Goal: Answer question/provide support

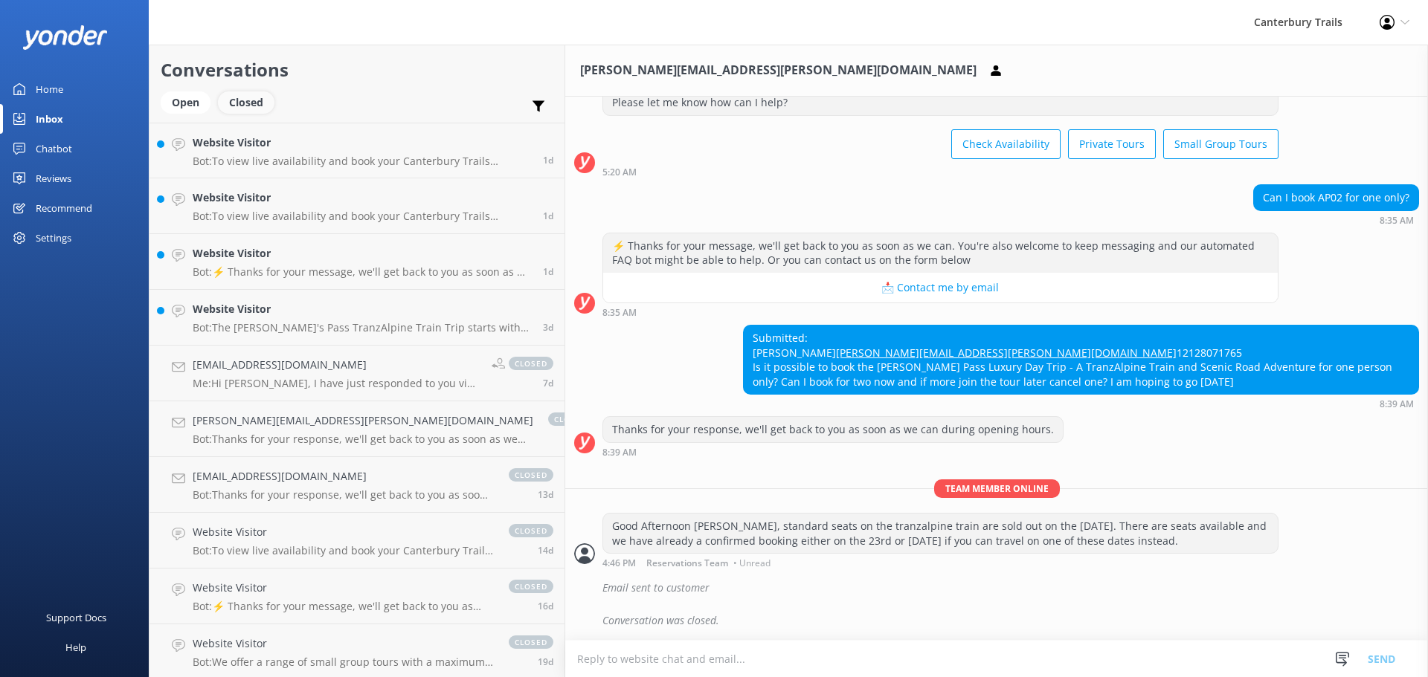
click at [239, 108] on div "Closed" at bounding box center [246, 102] width 57 height 22
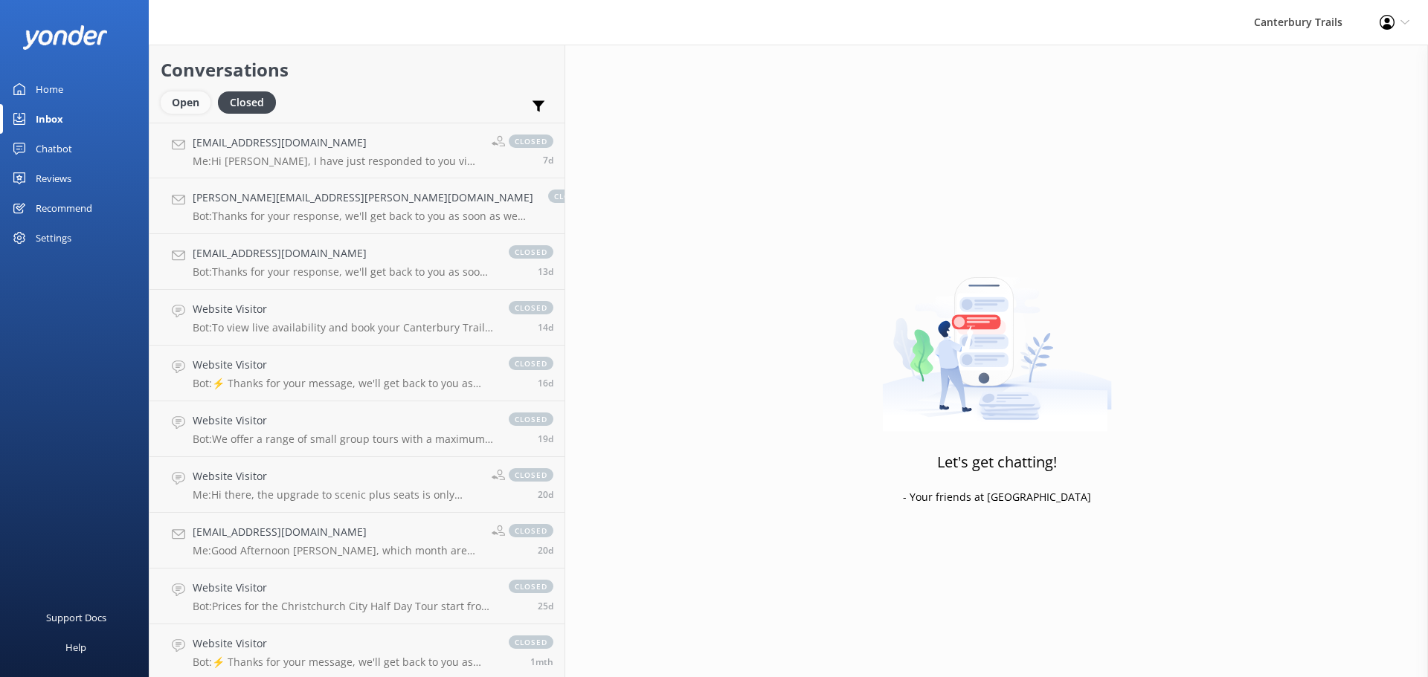
click at [186, 103] on div "Open" at bounding box center [186, 102] width 50 height 22
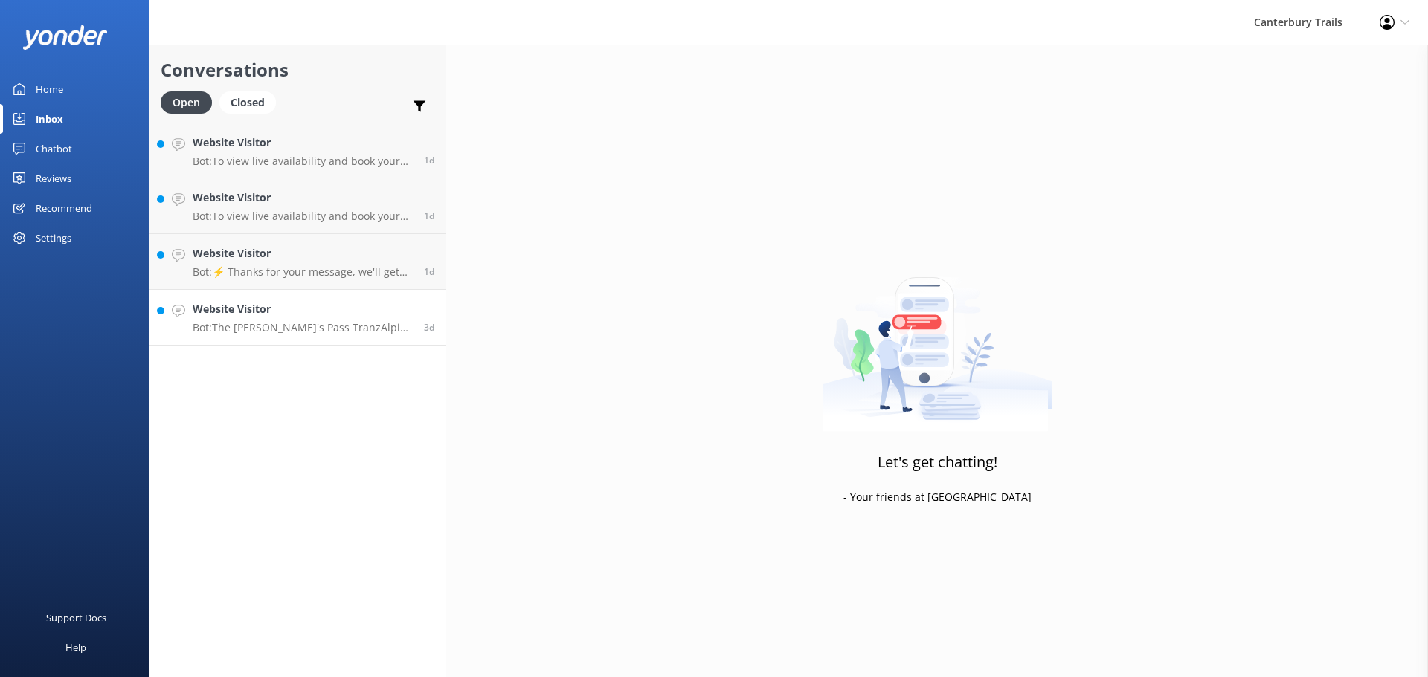
click at [262, 333] on p "Bot: The [PERSON_NAME]'s Pass TranzAlpine Train Trip starts with travel from [G…" at bounding box center [303, 327] width 220 height 13
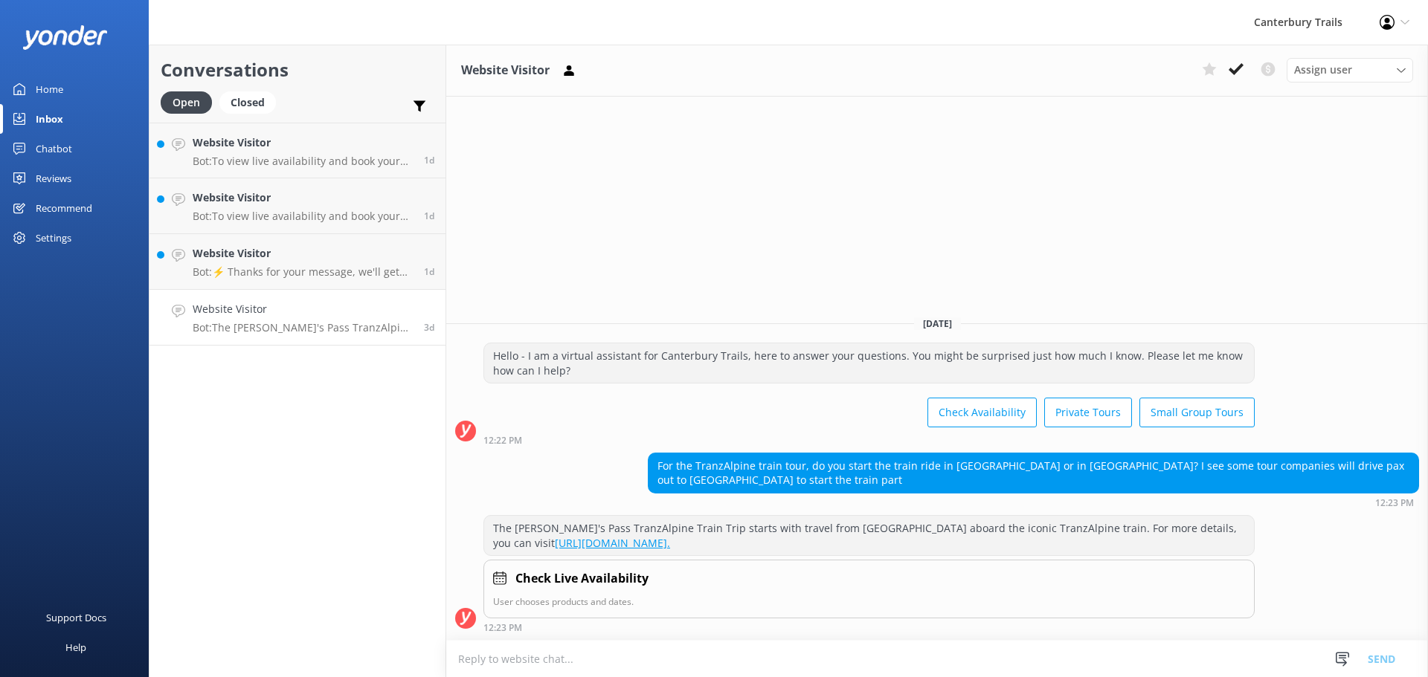
click at [584, 662] on textarea at bounding box center [936, 659] width 981 height 36
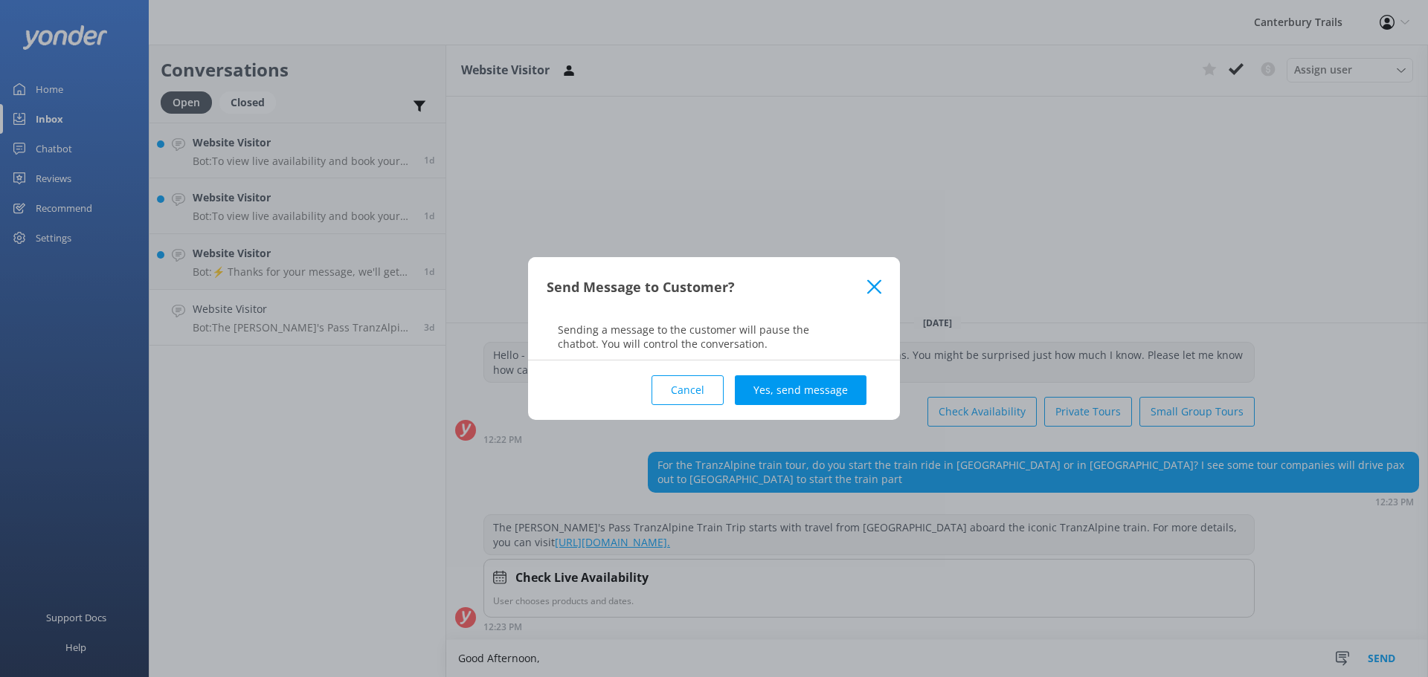
click at [871, 290] on use at bounding box center [874, 287] width 14 height 14
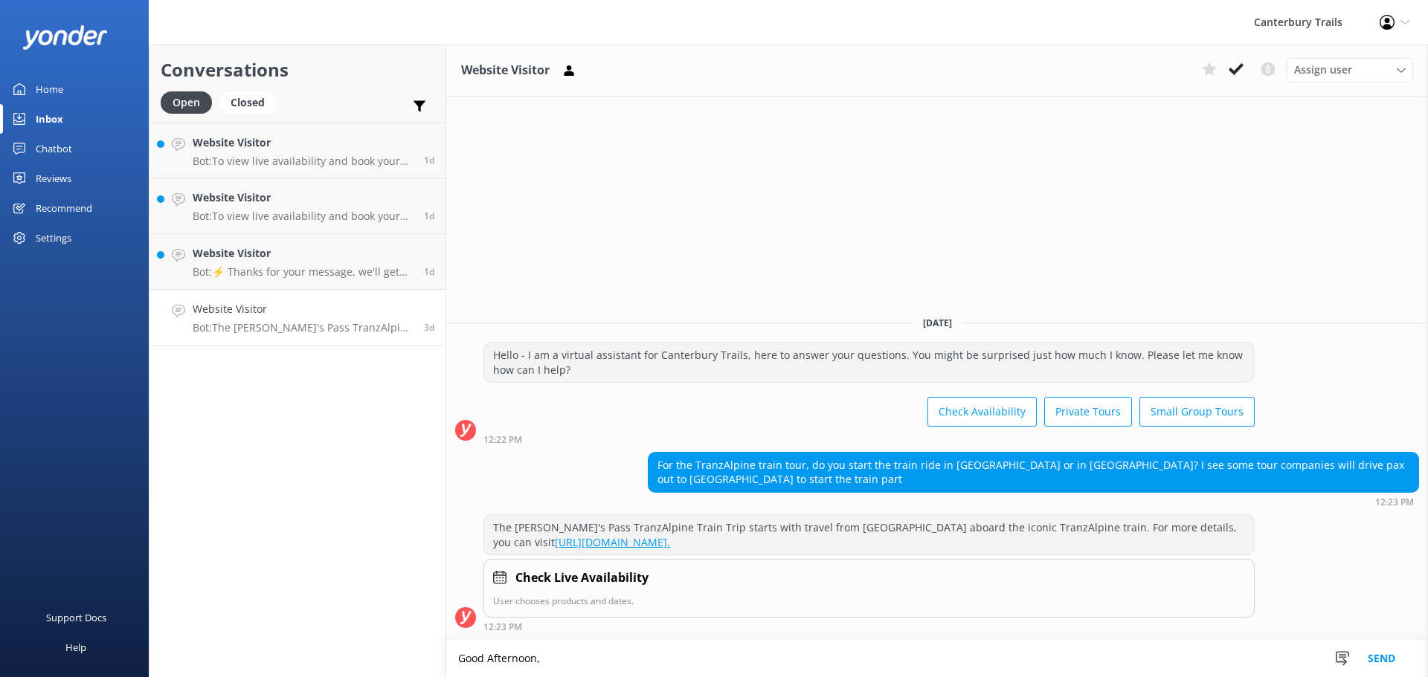
click at [584, 657] on textarea "Good Afternoon," at bounding box center [936, 658] width 981 height 37
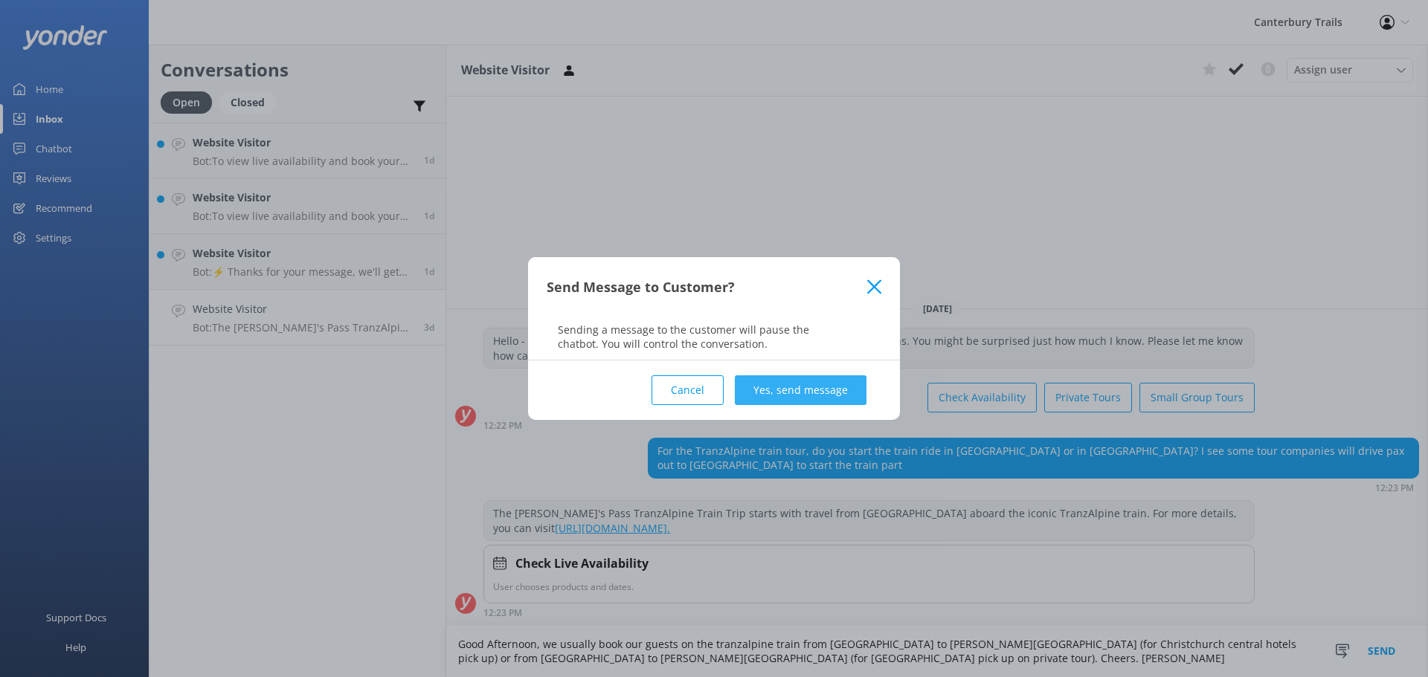
type textarea "Good Afternoon, we usually book our guests on the tranzalpine train from [GEOGR…"
click at [813, 385] on button "Yes, send message" at bounding box center [801, 390] width 132 height 30
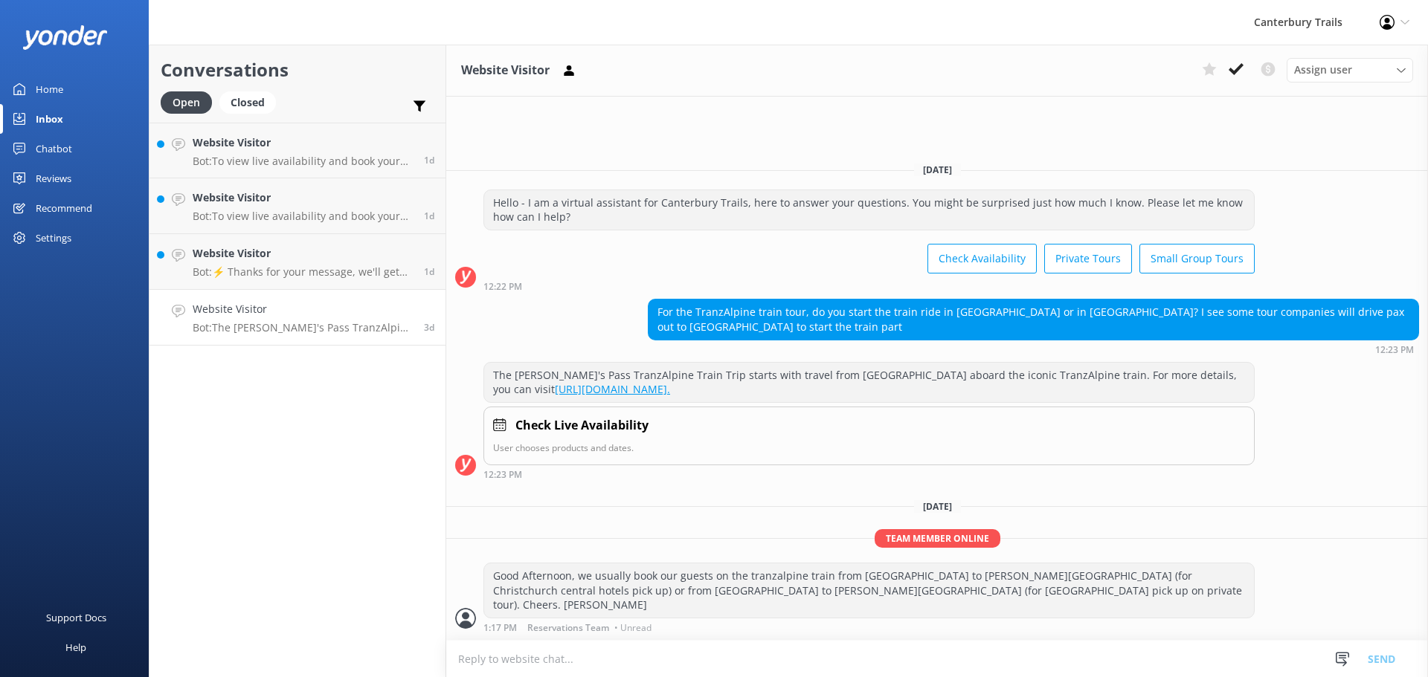
click at [298, 318] on div "Website Visitor Bot: The [PERSON_NAME]'s Pass TranzAlpine Train Trip starts wit…" at bounding box center [303, 317] width 220 height 33
click at [1243, 70] on button at bounding box center [1235, 69] width 27 height 22
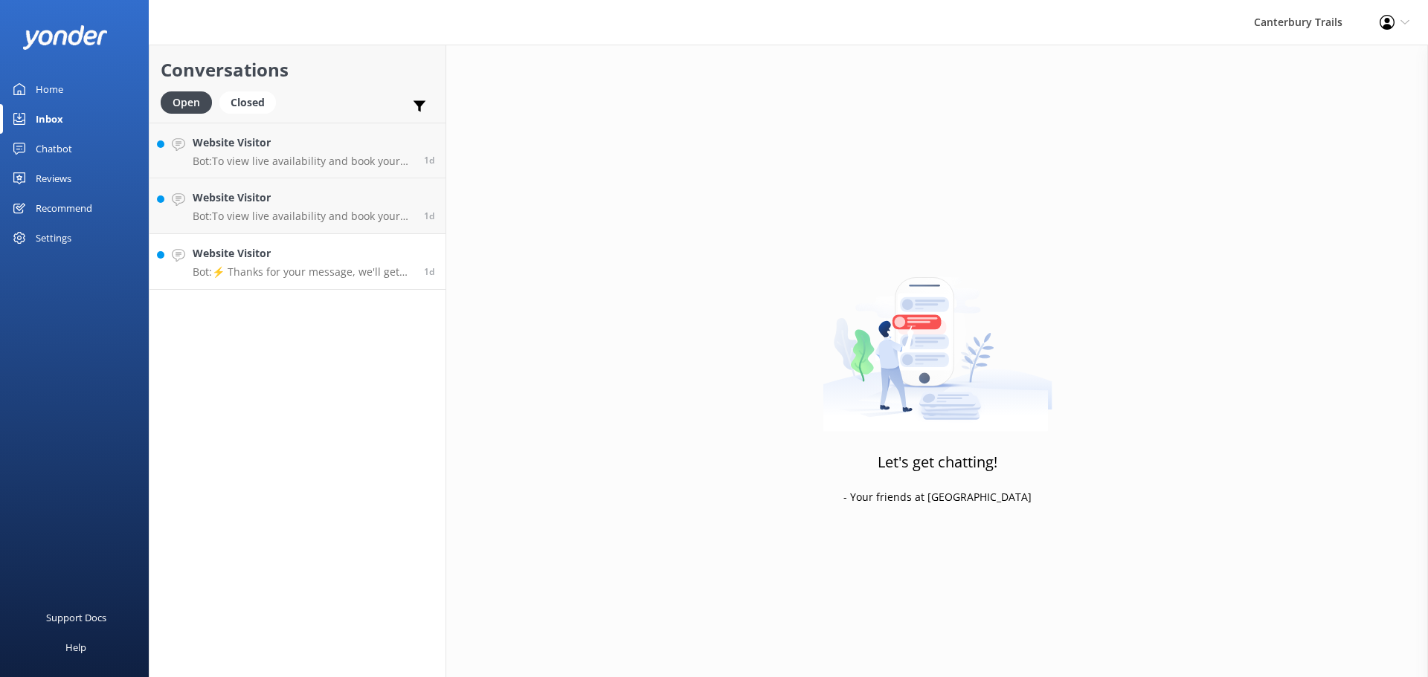
click at [277, 257] on h4 "Website Visitor" at bounding box center [303, 253] width 220 height 16
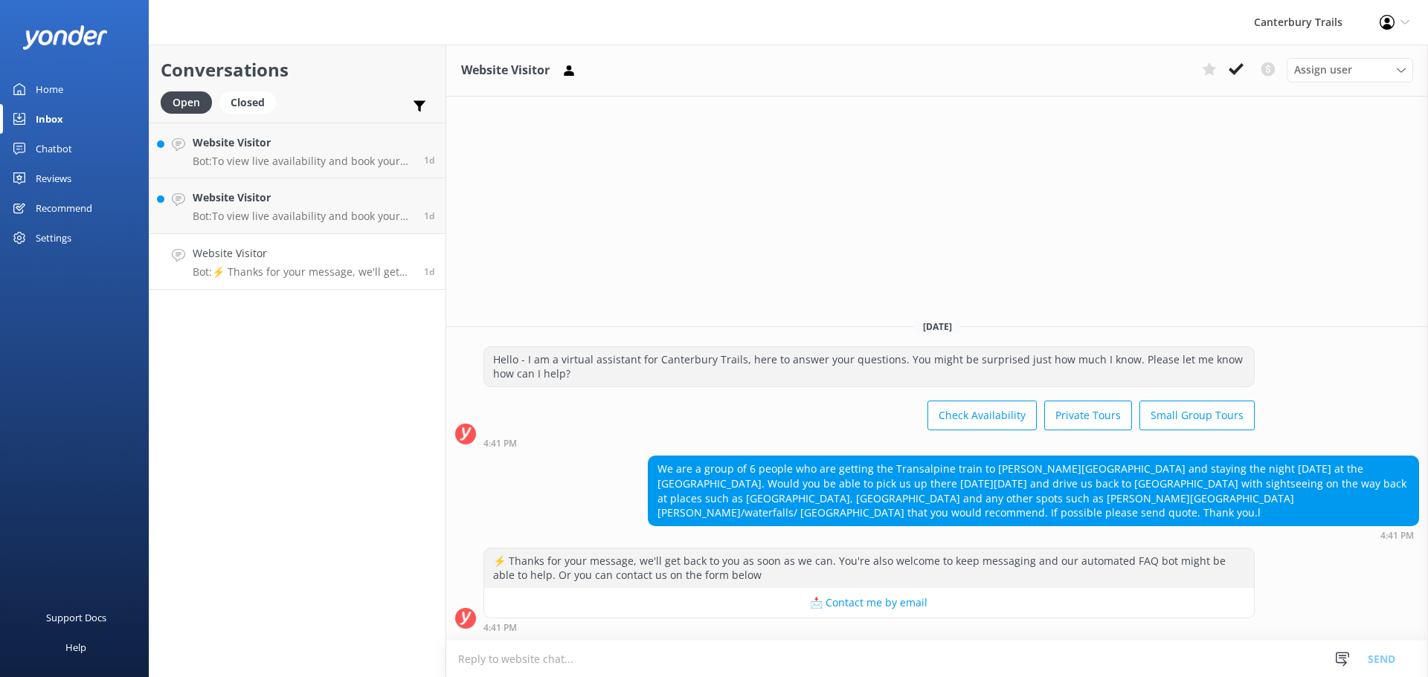
click at [645, 657] on textarea at bounding box center [936, 659] width 981 height 36
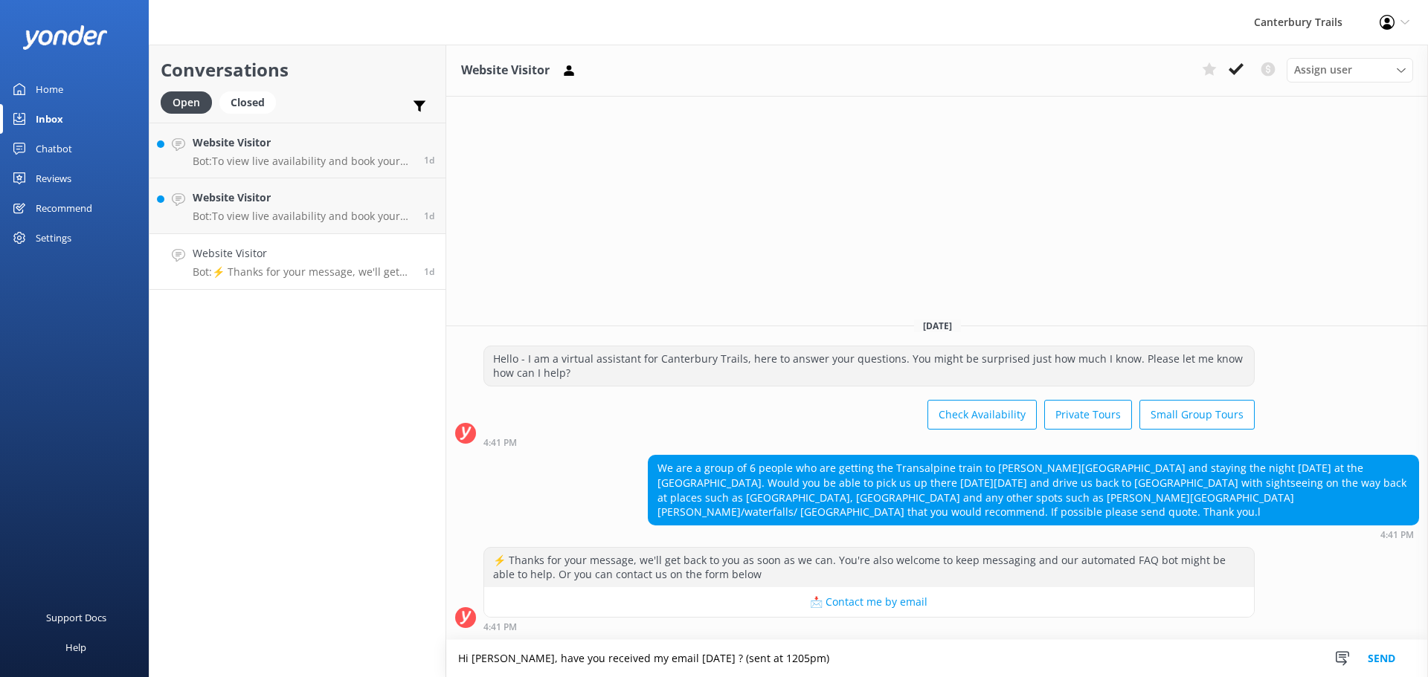
click at [783, 659] on textarea "Hi [PERSON_NAME], have you received my email [DATE] ? (sent at 1205pm)" at bounding box center [936, 658] width 981 height 37
type textarea "Hi [PERSON_NAME], have you received my email [DATE] ? (sent at 1205pm) Cheers […"
click at [1384, 659] on button "Send" at bounding box center [1381, 658] width 56 height 37
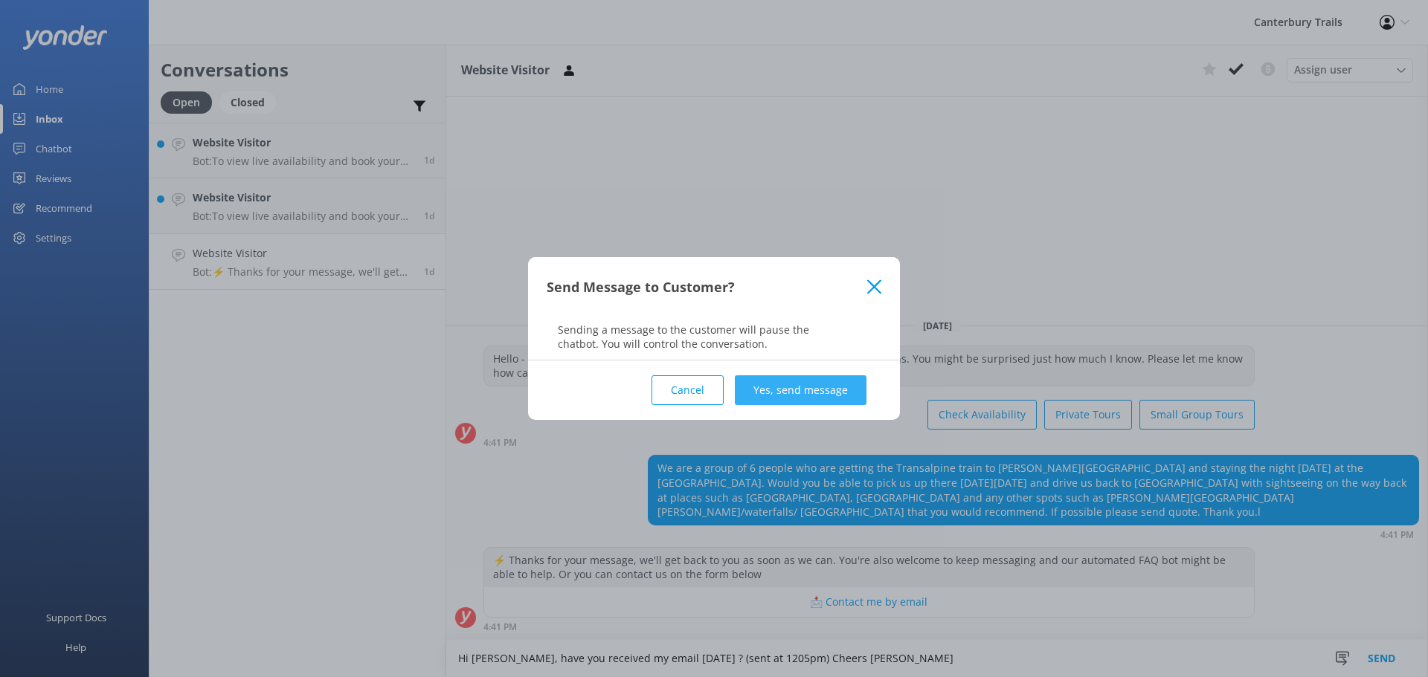
click at [785, 395] on button "Yes, send message" at bounding box center [801, 390] width 132 height 30
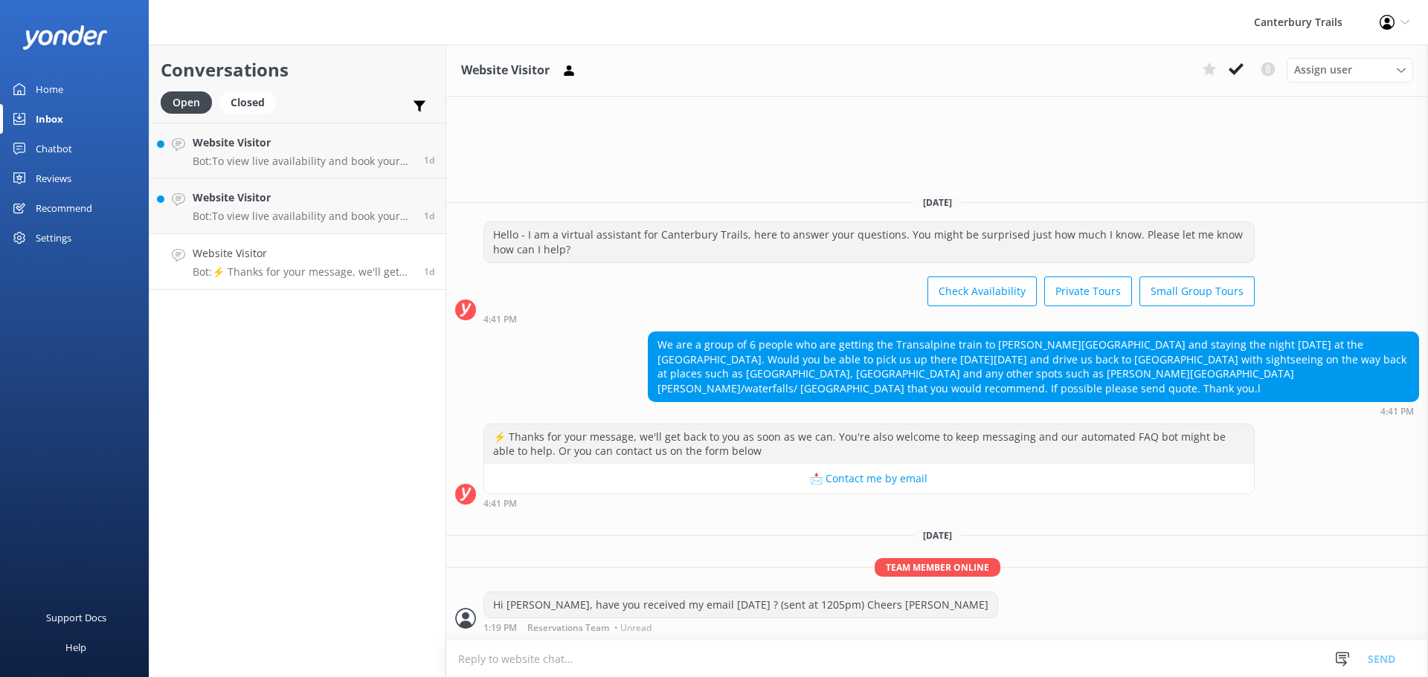
click at [259, 264] on div "Website Visitor Bot: ⚡ Thanks for your message, we'll get back to you as soon a…" at bounding box center [303, 261] width 220 height 33
click at [1236, 72] on use at bounding box center [1235, 69] width 15 height 12
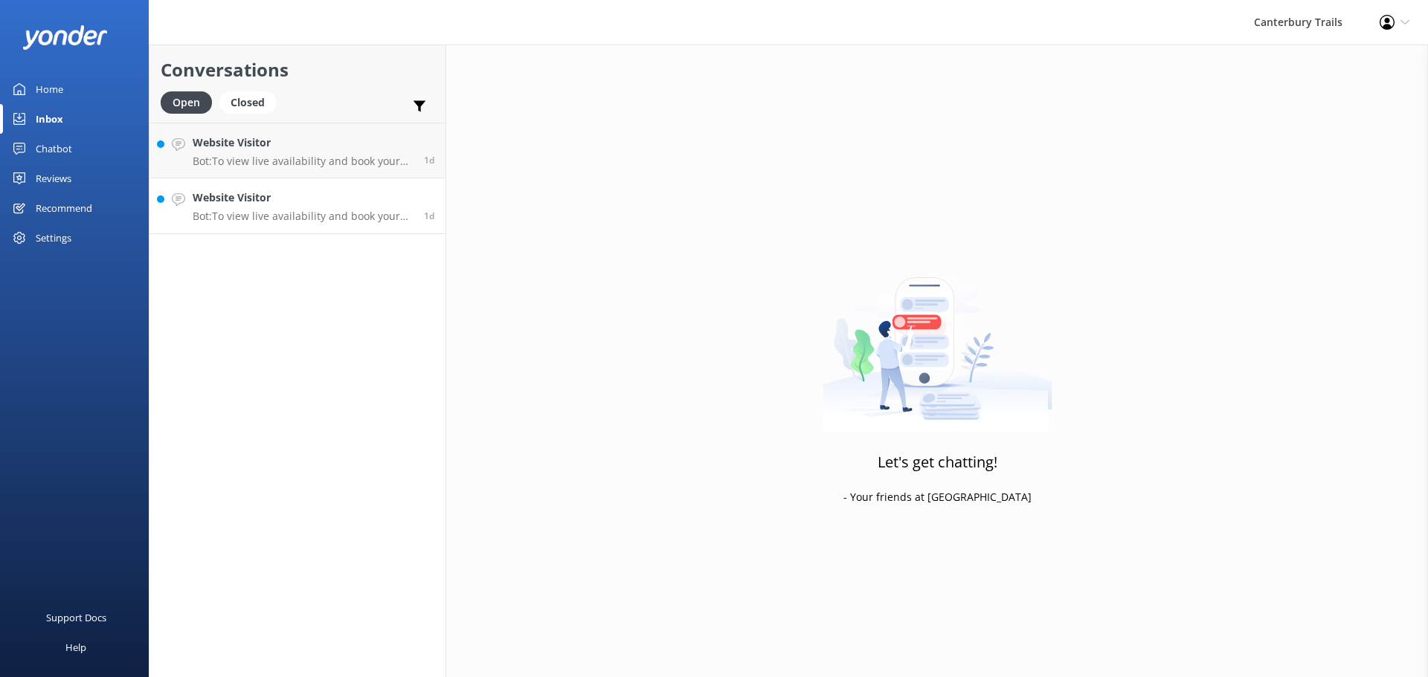
click at [287, 216] on p "Bot: To view live availability and book your Canterbury Trails adventure, pleas…" at bounding box center [303, 216] width 220 height 13
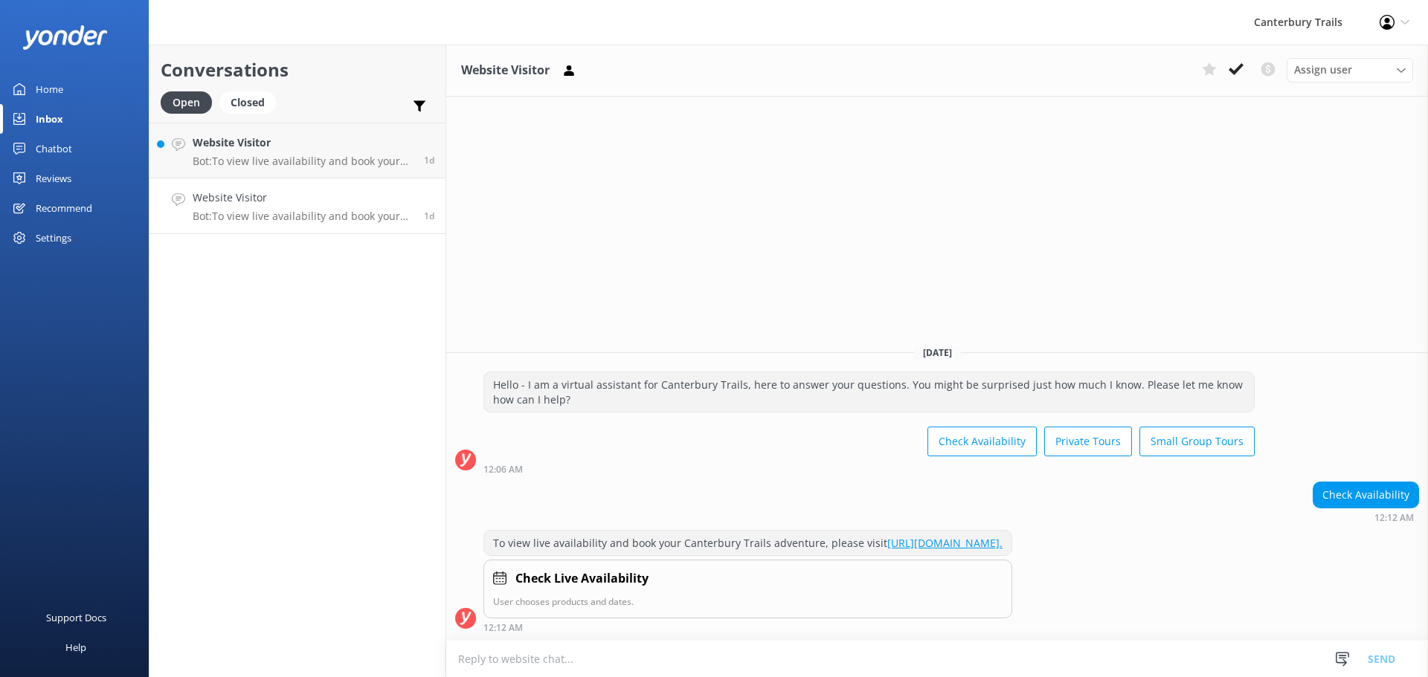
drag, startPoint x: 250, startPoint y: 207, endPoint x: 260, endPoint y: 206, distance: 10.5
click at [250, 207] on div "Website Visitor Bot: To view live availability and book your Canterbury Trails …" at bounding box center [303, 206] width 220 height 33
click at [1241, 71] on icon at bounding box center [1235, 69] width 15 height 15
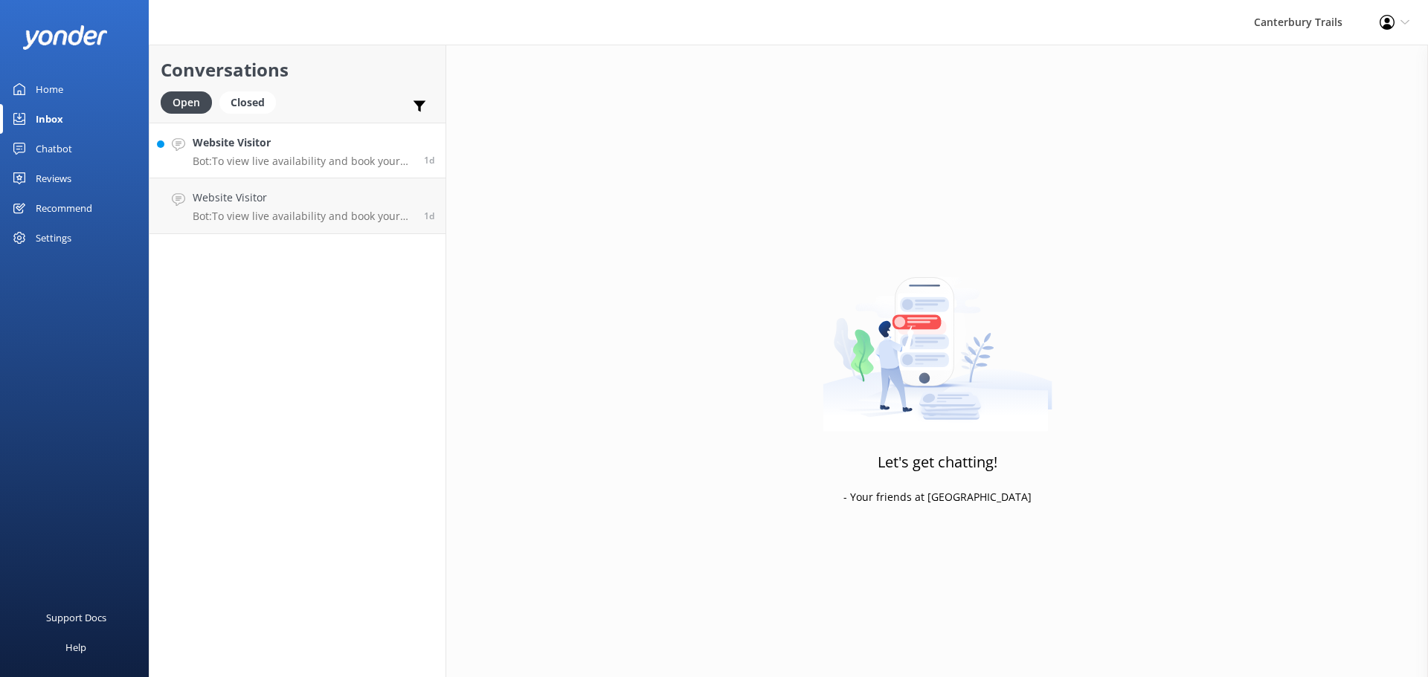
click at [261, 149] on h4 "Website Visitor" at bounding box center [303, 143] width 220 height 16
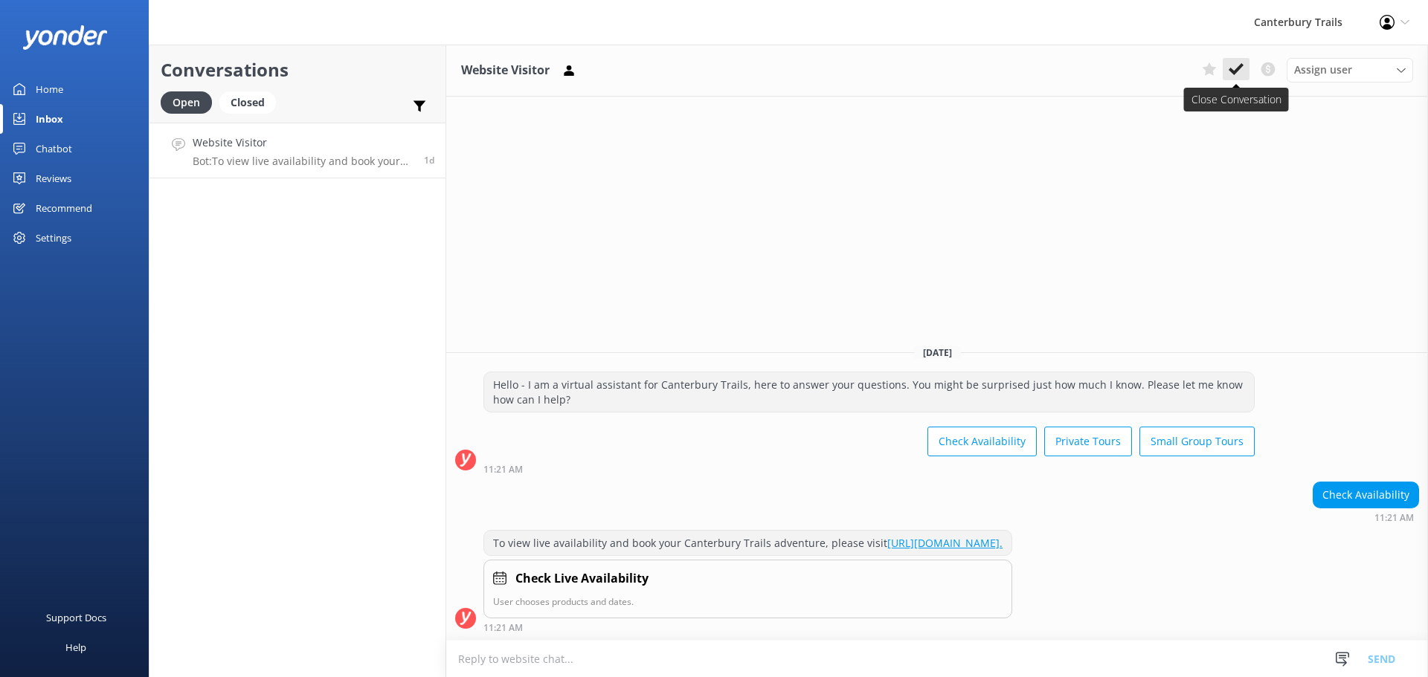
click at [1242, 68] on icon at bounding box center [1235, 69] width 15 height 15
